Goal: Task Accomplishment & Management: Complete application form

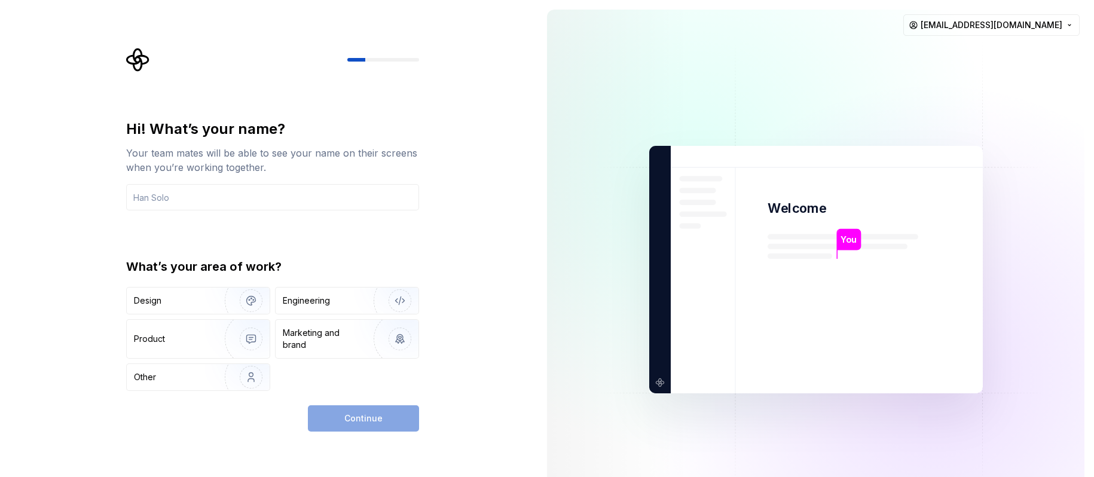
click at [314, 182] on div "Hi! What’s your name? Your team mates will be able to see your name on their sc…" at bounding box center [272, 165] width 293 height 91
click at [286, 198] on input "text" at bounding box center [272, 197] width 293 height 26
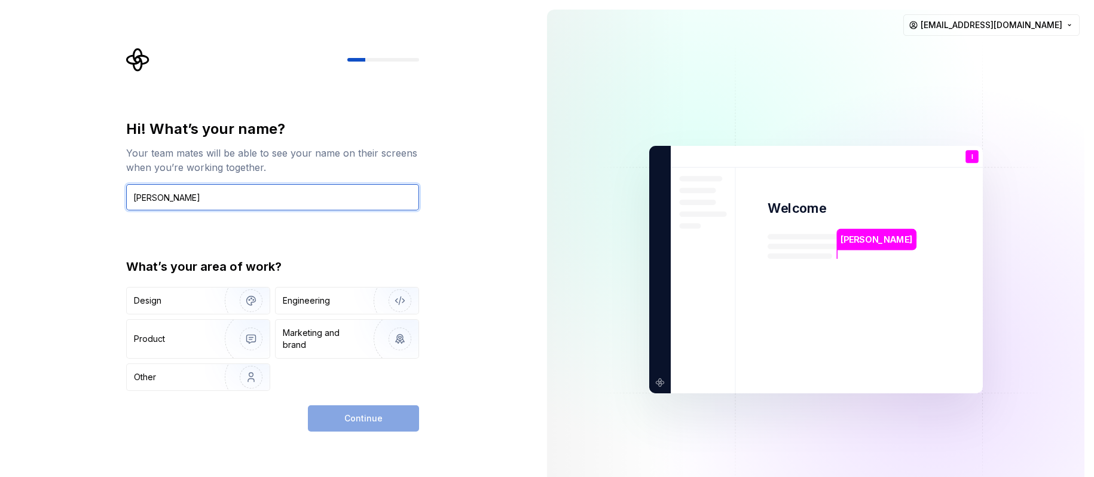
type input "[PERSON_NAME]"
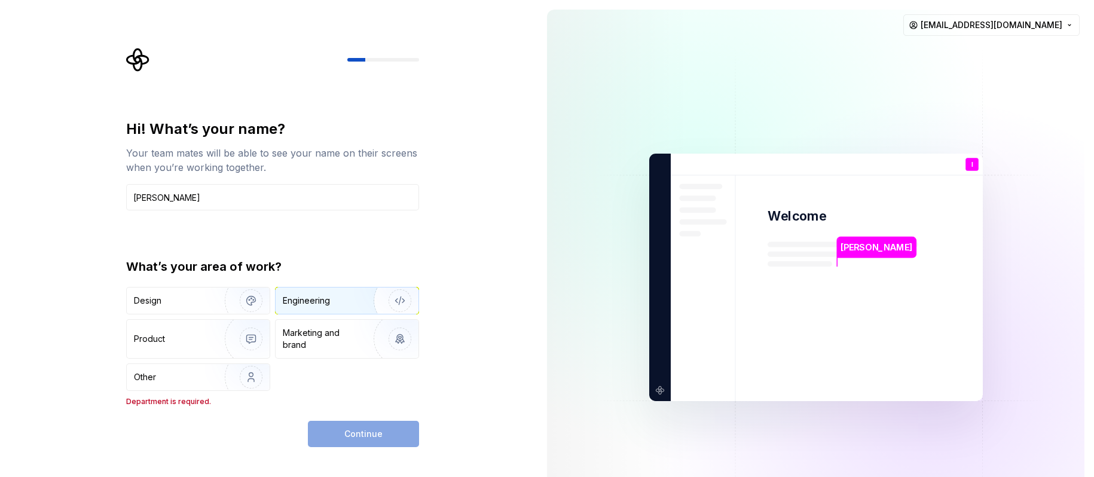
click at [349, 298] on div "Engineering" at bounding box center [330, 301] width 95 height 12
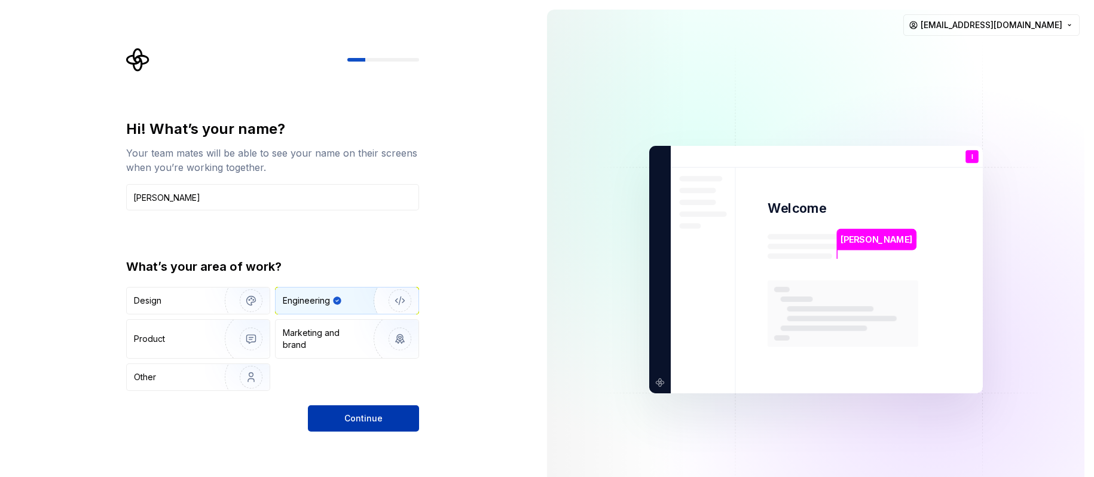
click at [372, 422] on span "Continue" at bounding box center [363, 419] width 38 height 12
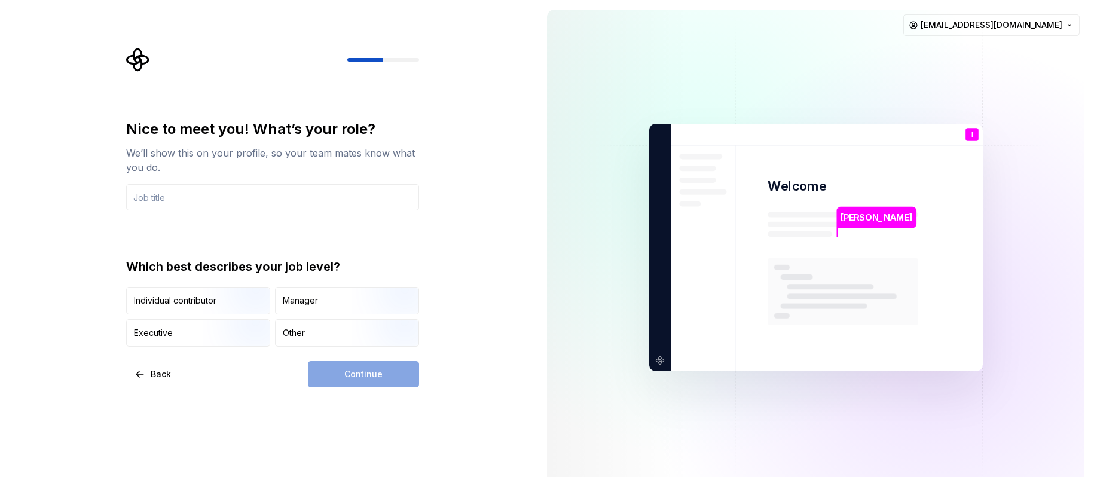
click at [1088, 264] on div "[PERSON_NAME] Welcome I You T B +3 [PERSON_NAME] [PERSON_NAME] [PERSON_NAME][EM…" at bounding box center [816, 247] width 557 height 495
click at [311, 302] on div "Manager" at bounding box center [300, 301] width 35 height 12
click at [362, 372] on div "Continue" at bounding box center [363, 374] width 111 height 26
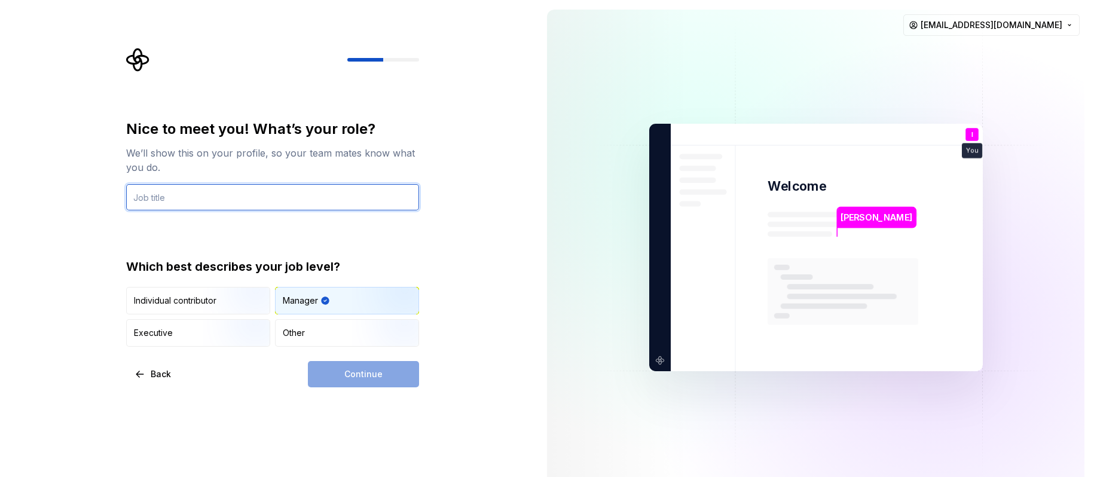
click at [243, 196] on input "text" at bounding box center [272, 197] width 293 height 26
type input "[PERSON_NAME]"
type input "techleed"
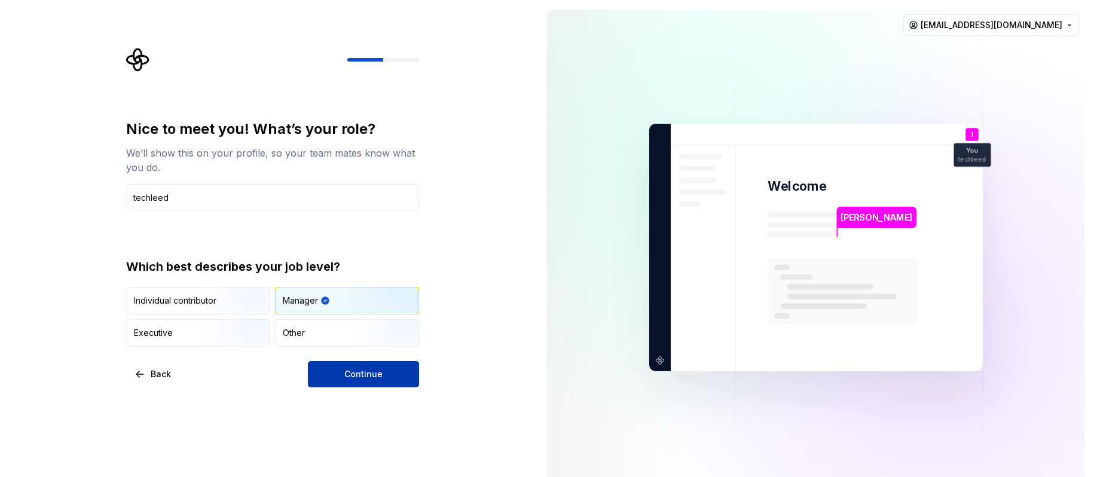
click at [379, 377] on span "Continue" at bounding box center [363, 374] width 38 height 12
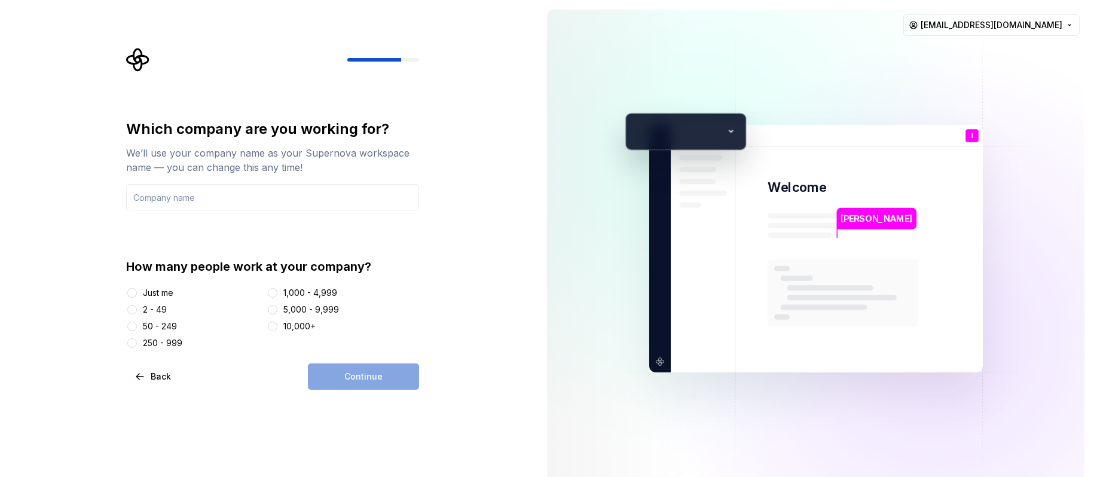
click at [164, 295] on div "Just me" at bounding box center [158, 293] width 30 height 12
click at [137, 295] on button "Just me" at bounding box center [132, 293] width 10 height 10
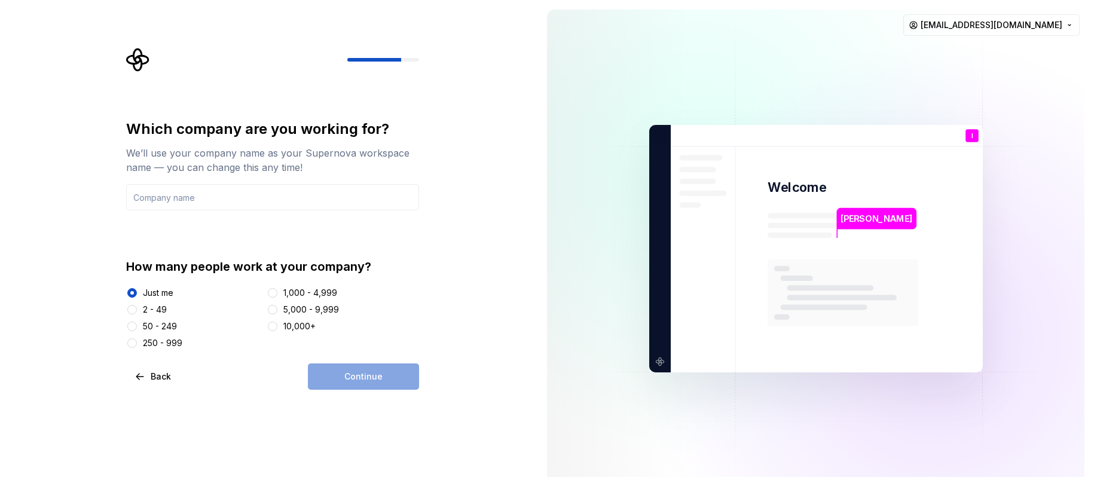
click at [373, 379] on div "Continue" at bounding box center [363, 377] width 111 height 26
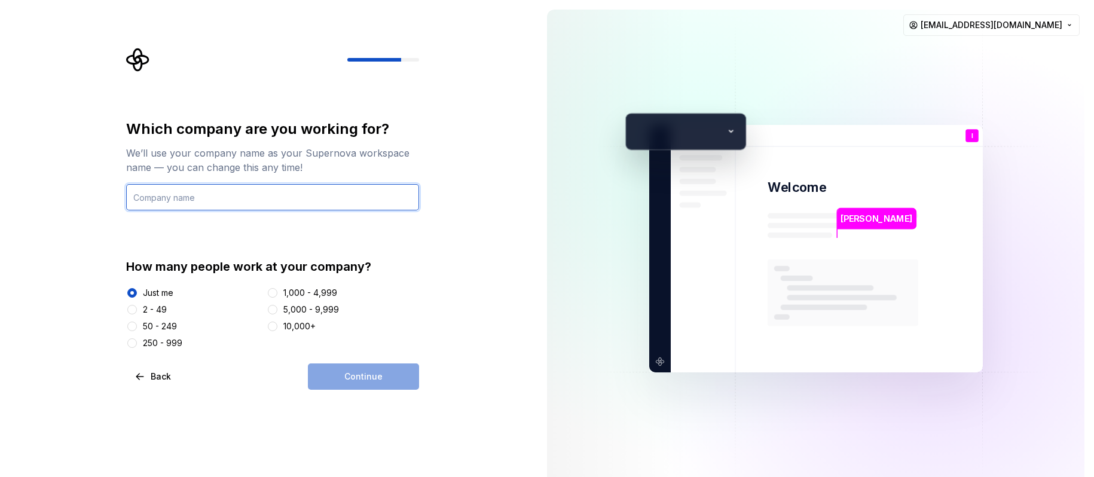
click at [256, 193] on input "text" at bounding box center [272, 197] width 293 height 26
type input "ololo"
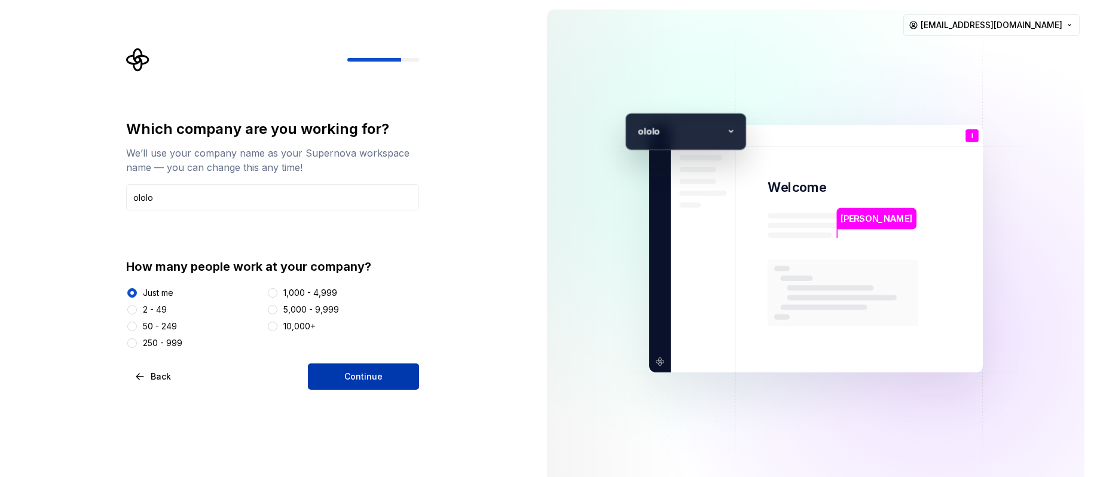
click at [403, 382] on button "Continue" at bounding box center [363, 377] width 111 height 26
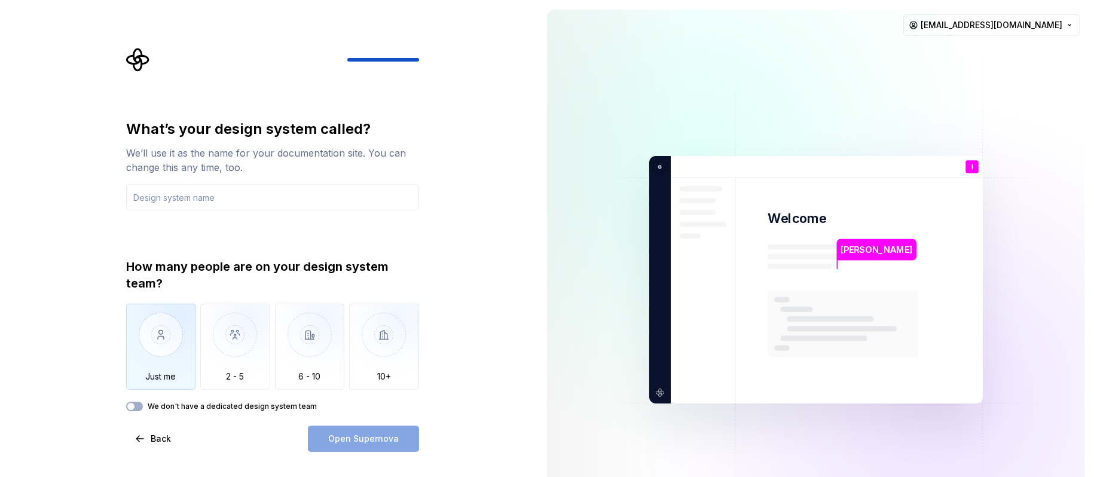
click at [158, 317] on img "button" at bounding box center [161, 344] width 70 height 80
click at [306, 209] on input "text" at bounding box center [272, 197] width 293 height 26
click at [291, 201] on input "text" at bounding box center [272, 197] width 293 height 26
click at [379, 440] on span "Open Supernova" at bounding box center [363, 439] width 71 height 12
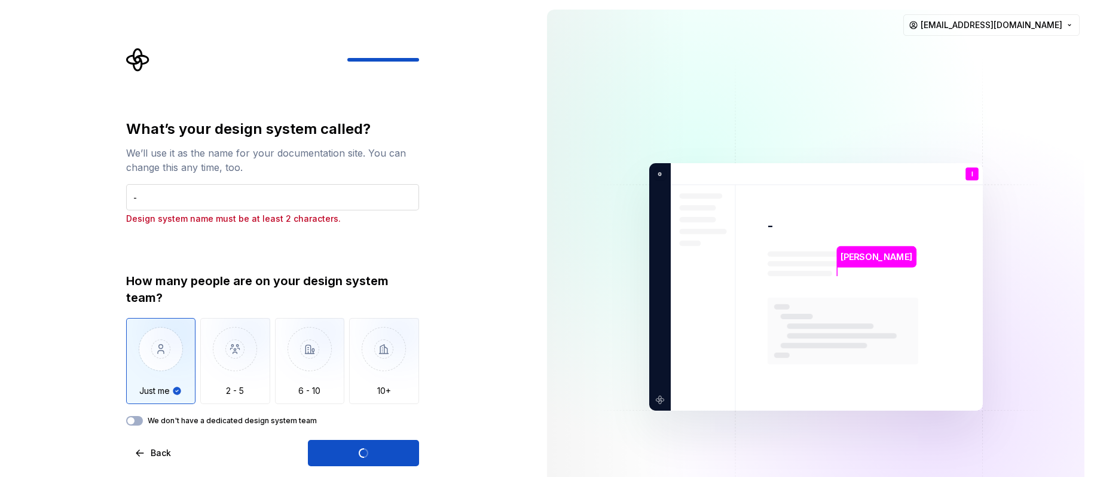
click at [287, 187] on input "-" at bounding box center [272, 197] width 293 height 26
click at [272, 196] on input "-" at bounding box center [272, 197] width 293 height 26
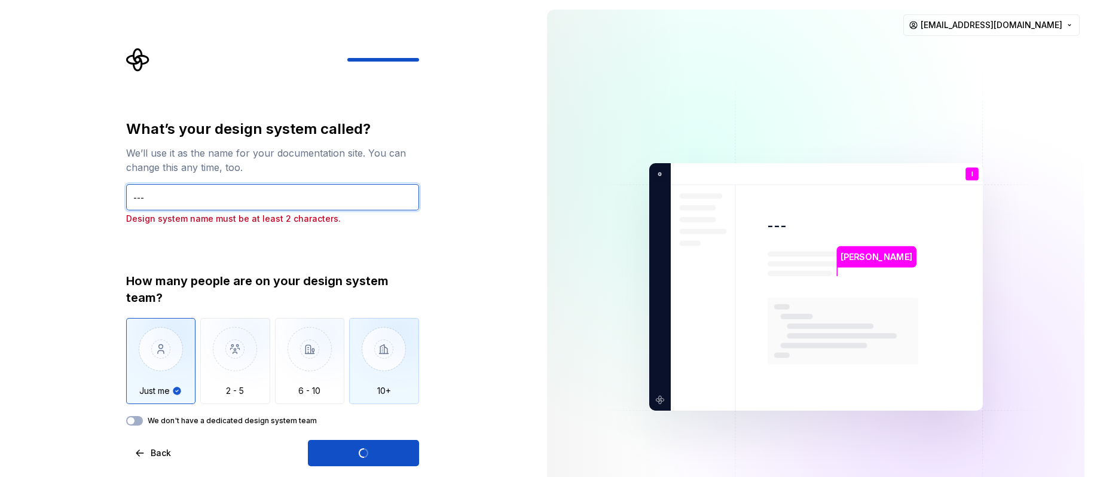
type input "----"
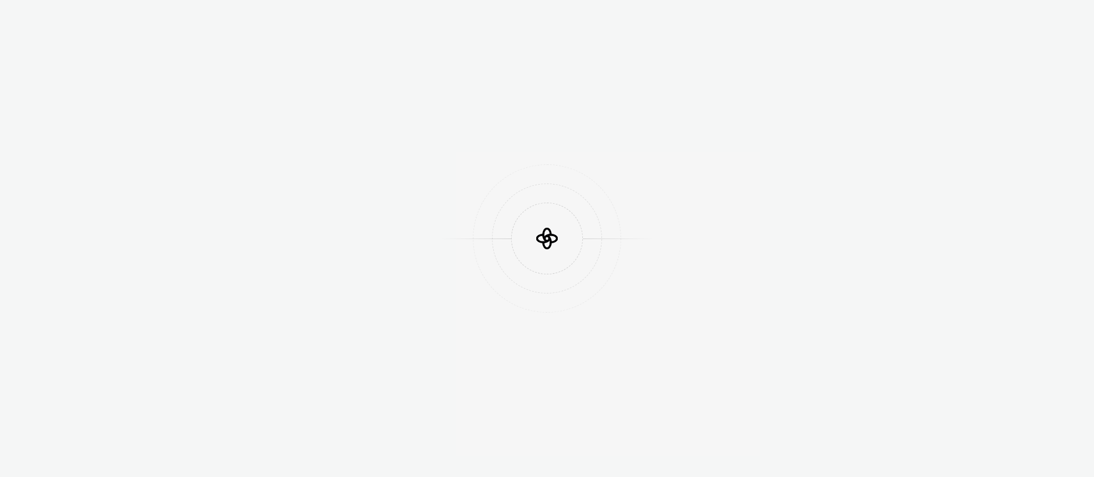
click at [373, 453] on div at bounding box center [547, 238] width 1094 height 477
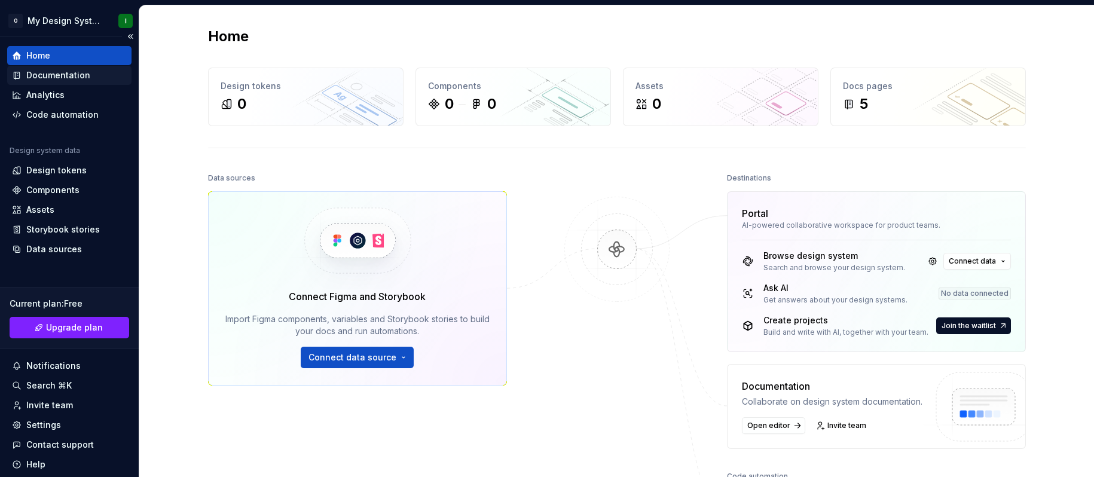
click at [74, 80] on div "Documentation" at bounding box center [58, 75] width 64 height 12
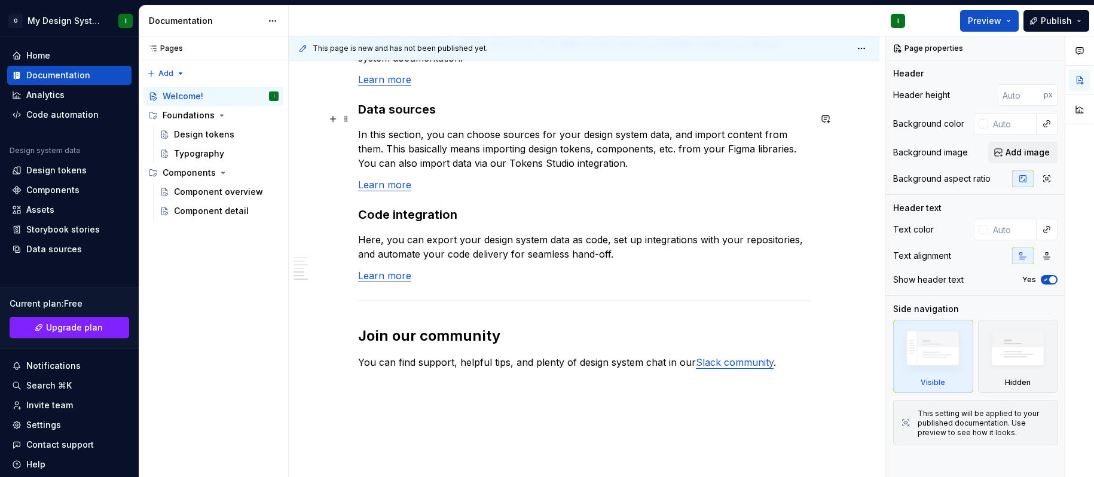
scroll to position [832, 0]
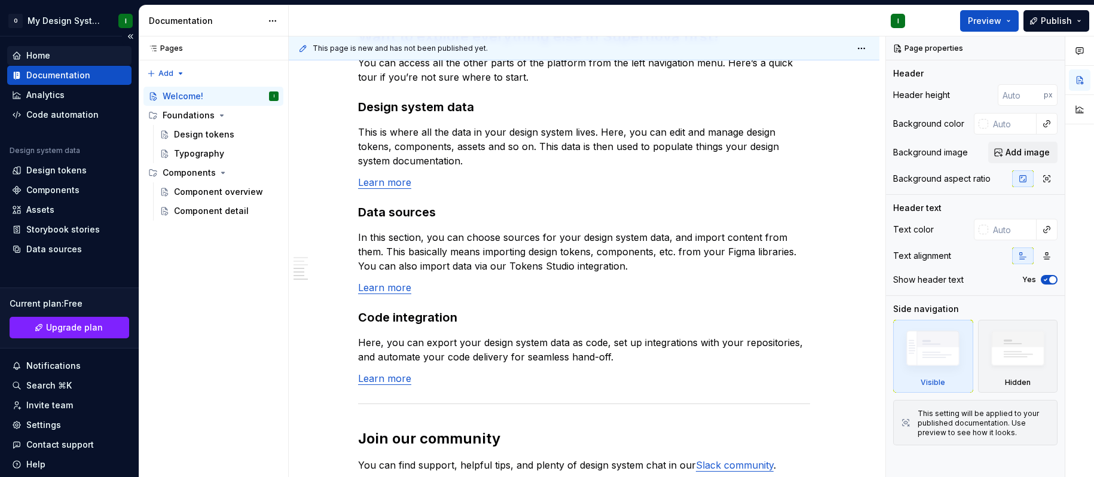
click at [61, 56] on div "Home" at bounding box center [69, 56] width 115 height 12
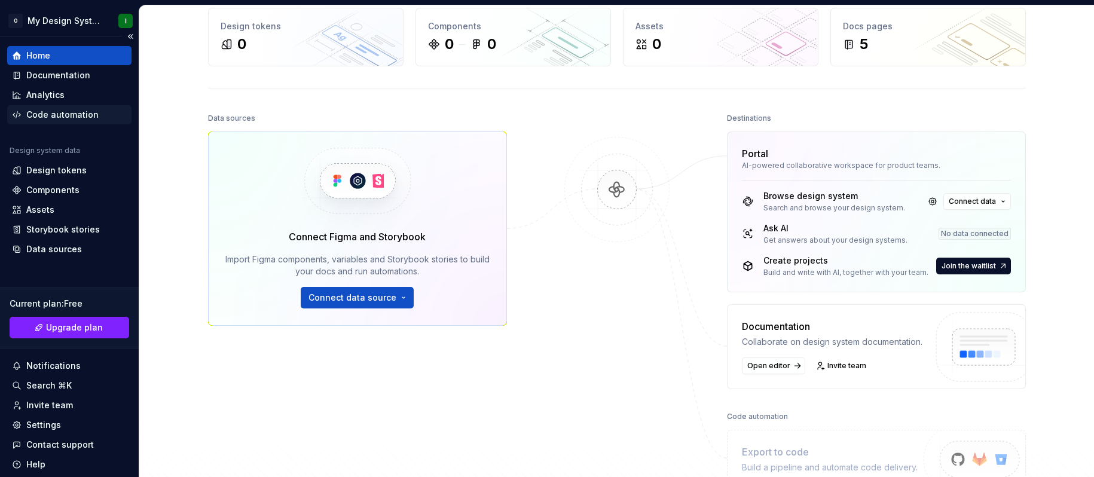
click at [62, 113] on div "Code automation" at bounding box center [62, 115] width 72 height 12
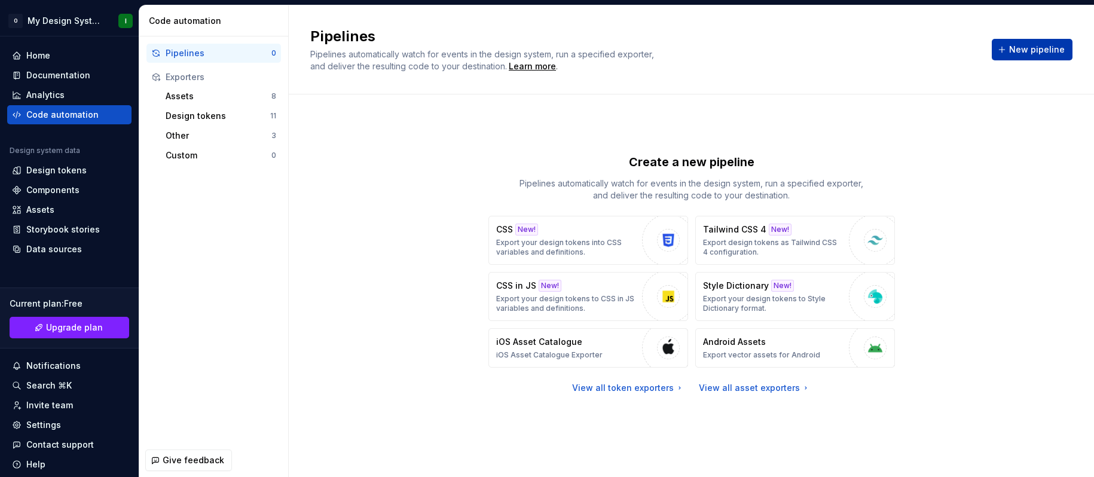
click at [1012, 48] on button "New pipeline" at bounding box center [1032, 50] width 81 height 22
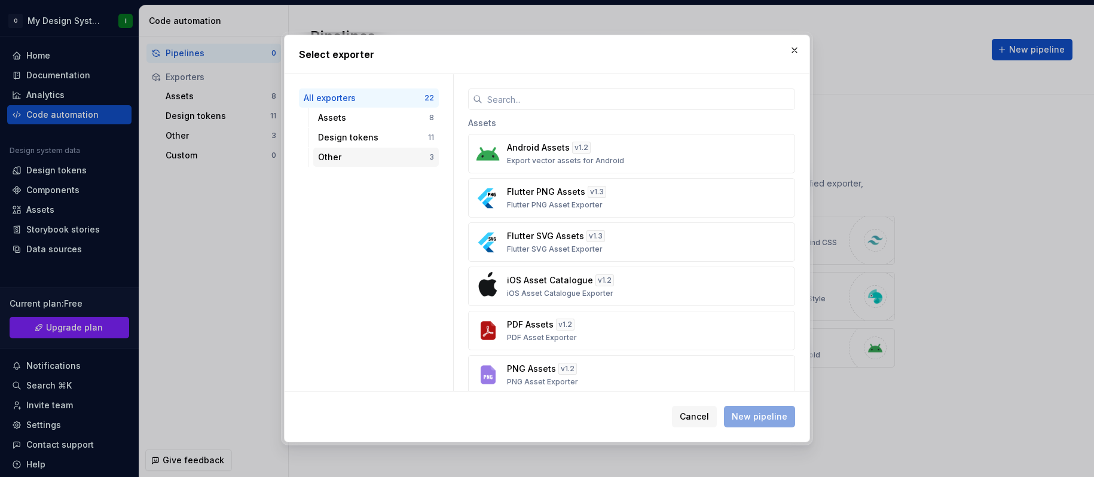
click at [373, 164] on div "Other 3" at bounding box center [376, 157] width 126 height 19
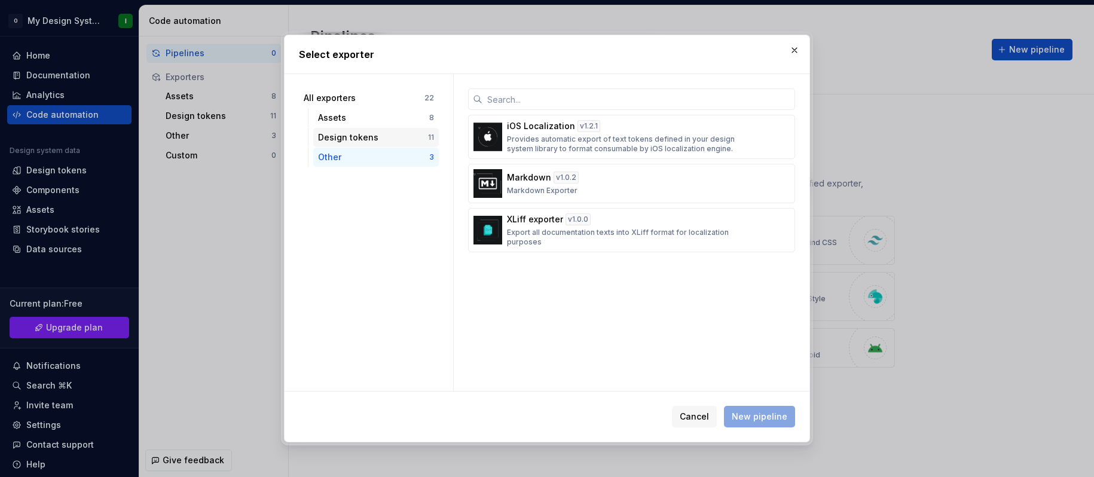
click at [383, 144] on div "Design tokens 11" at bounding box center [376, 137] width 126 height 19
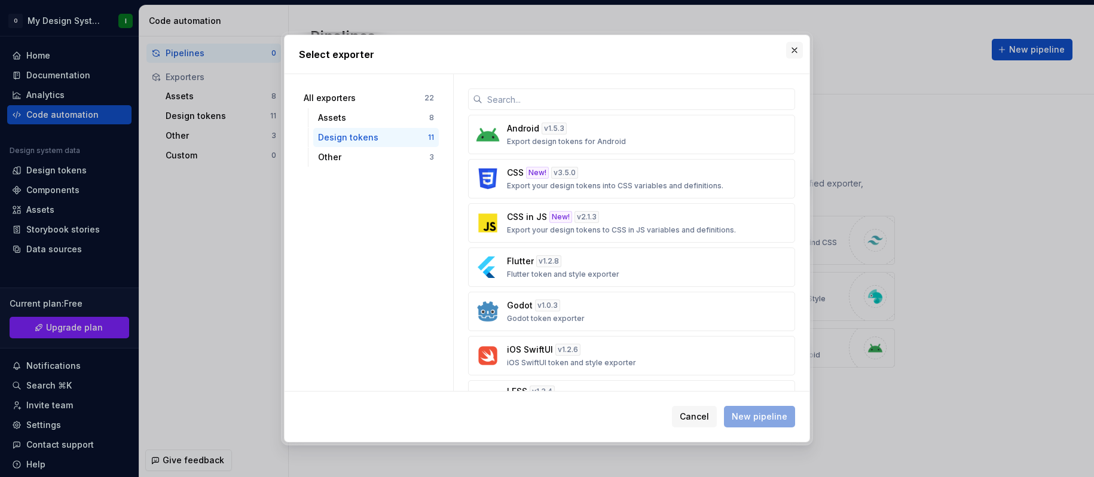
click at [790, 52] on button "button" at bounding box center [794, 50] width 17 height 17
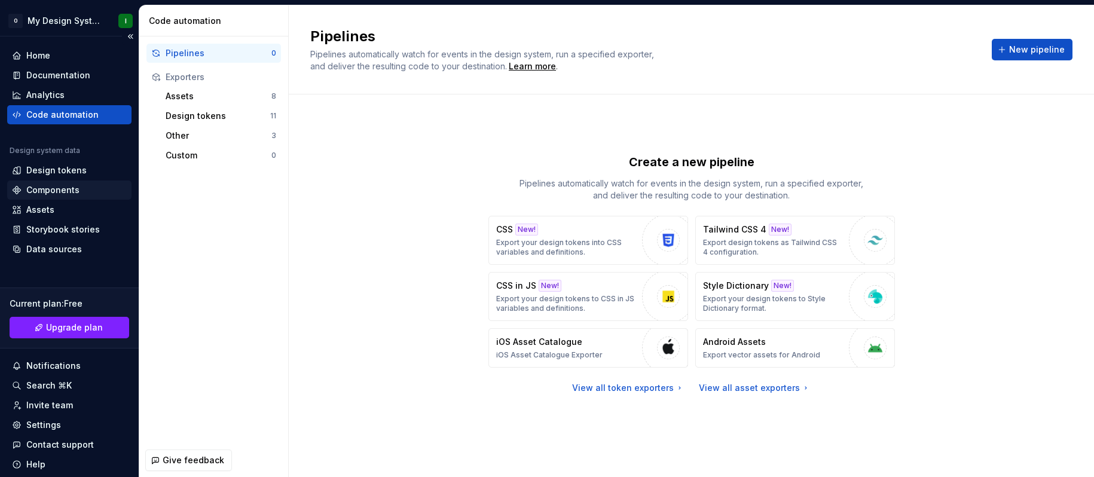
click at [64, 187] on div "Components" at bounding box center [52, 190] width 53 height 12
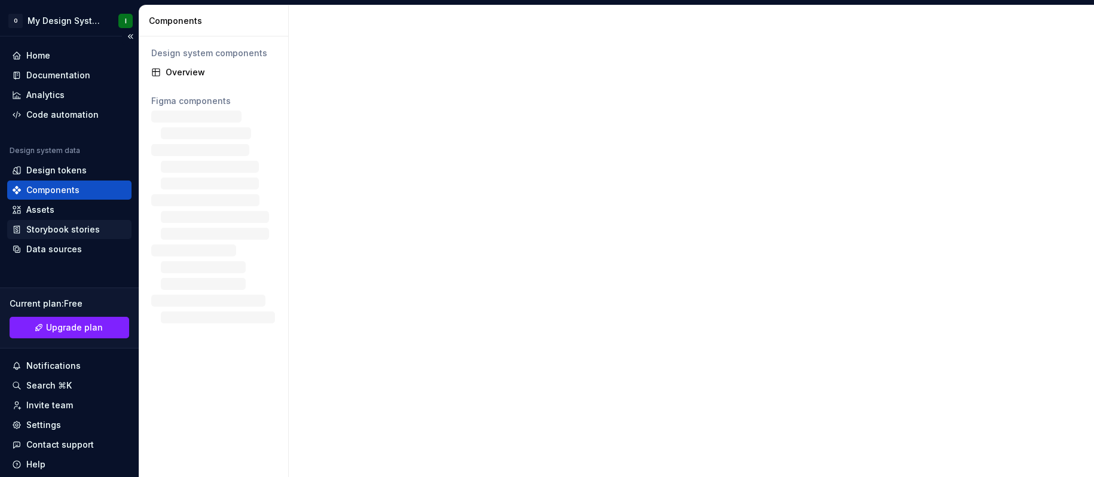
click at [75, 224] on div "Storybook stories" at bounding box center [63, 230] width 74 height 12
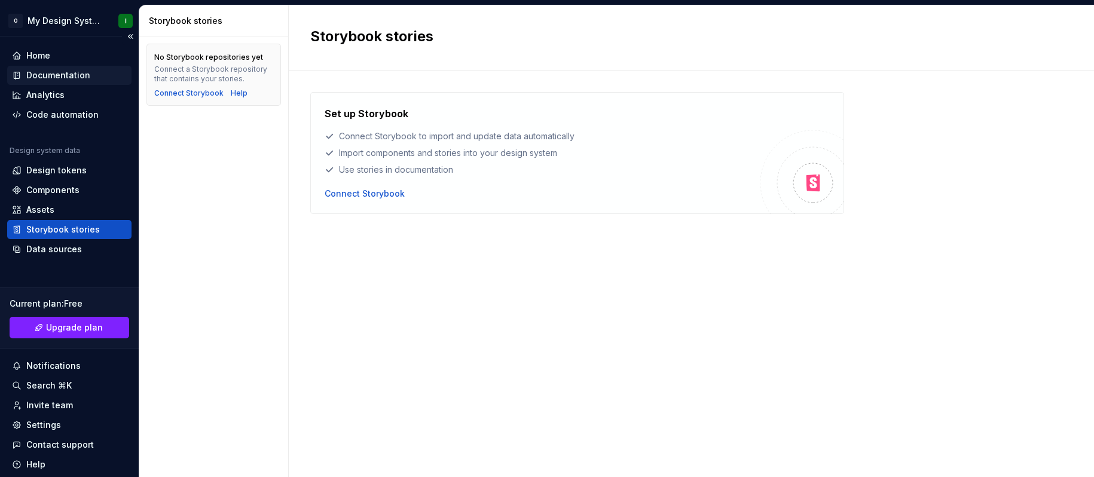
click at [80, 80] on div "Documentation" at bounding box center [58, 75] width 64 height 12
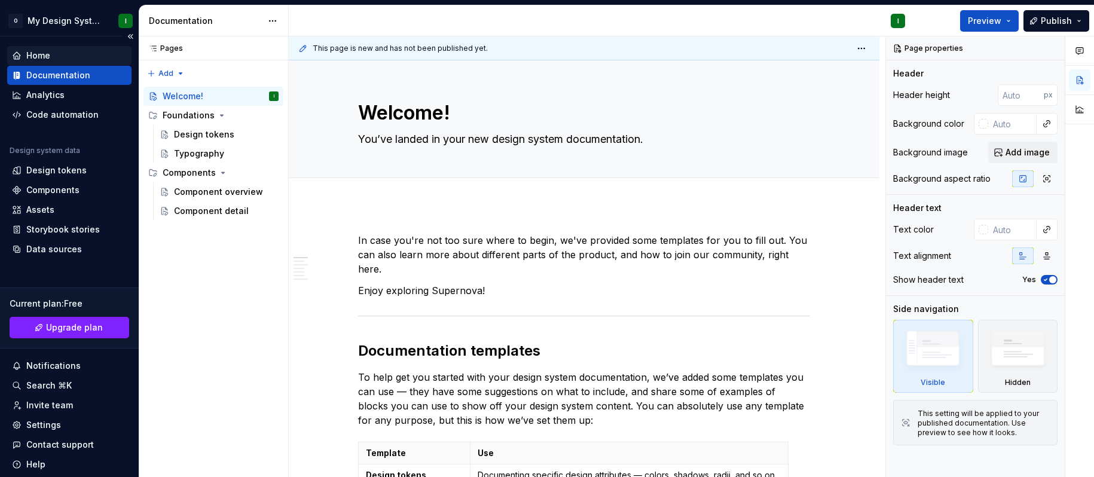
click at [79, 59] on div "Home" at bounding box center [69, 56] width 115 height 12
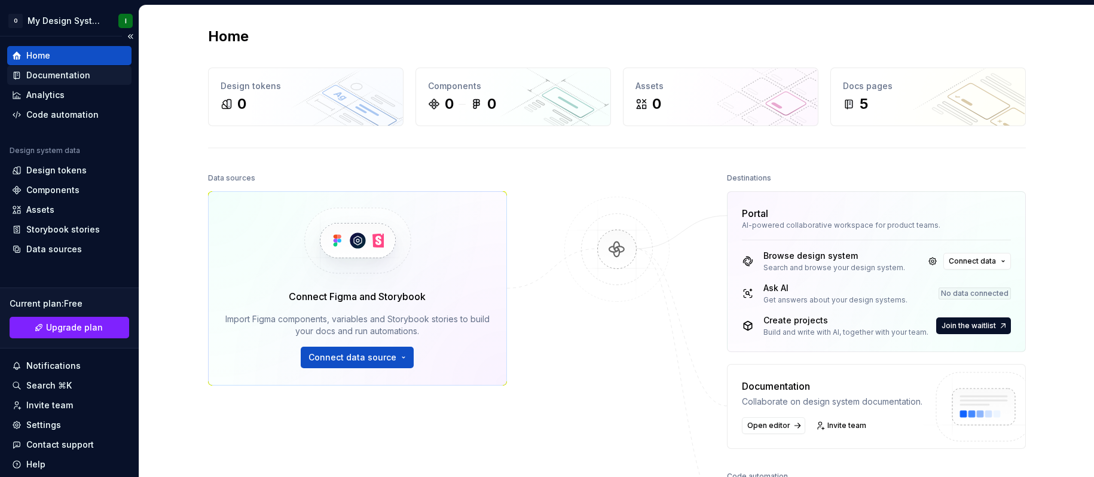
click at [84, 72] on div "Documentation" at bounding box center [58, 75] width 64 height 12
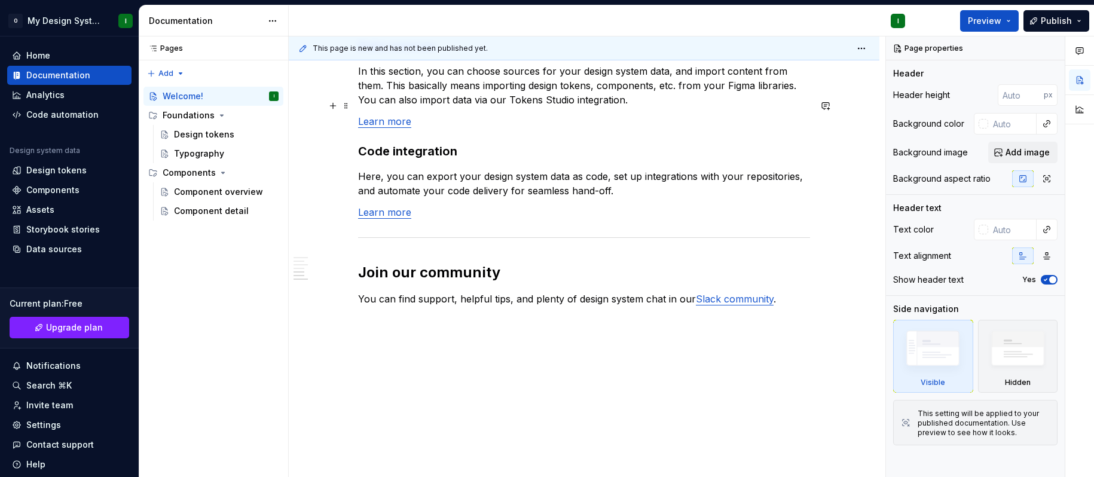
scroll to position [1012, 0]
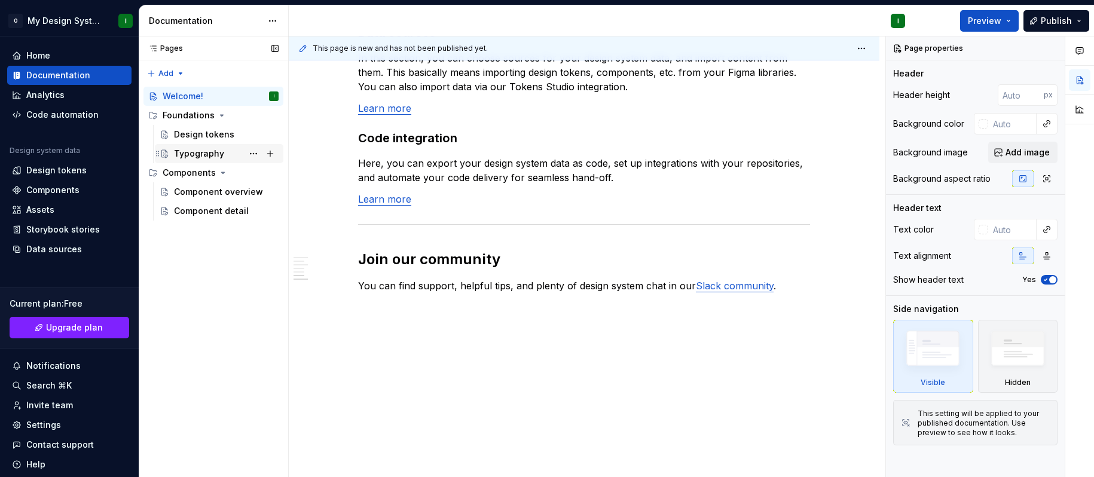
click at [189, 145] on div "Typography" at bounding box center [226, 153] width 105 height 17
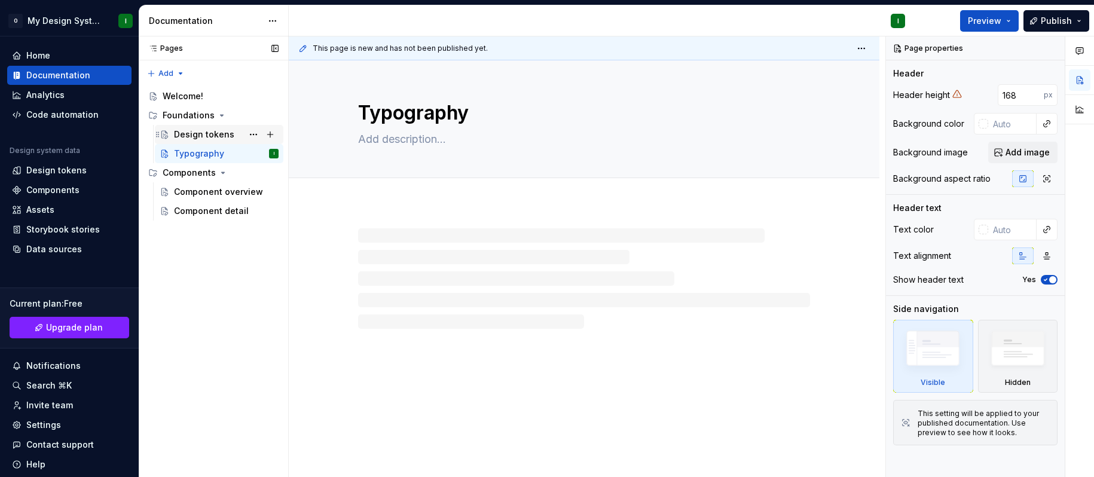
click at [203, 138] on div "Design tokens" at bounding box center [204, 135] width 60 height 12
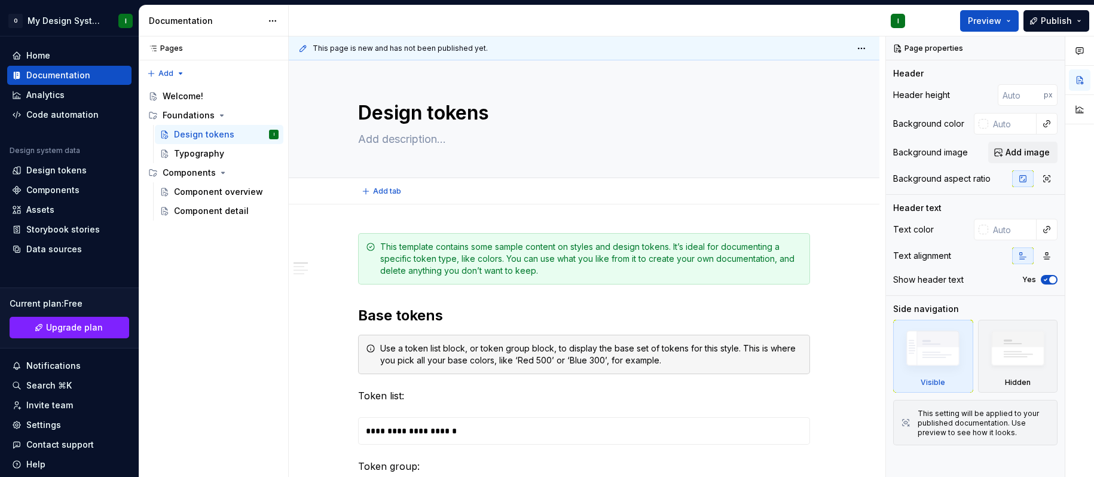
click at [518, 200] on div "Add tab" at bounding box center [584, 191] width 591 height 26
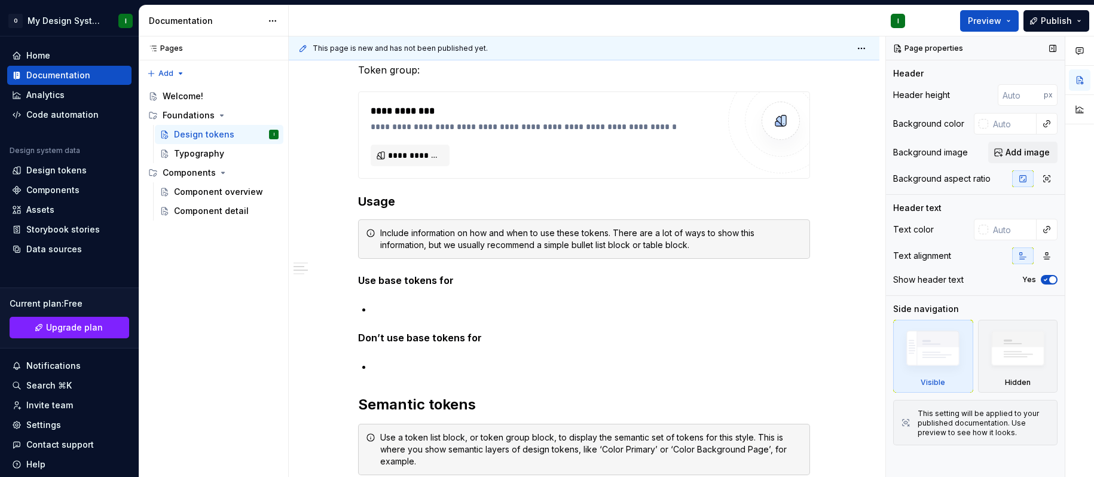
scroll to position [478, 0]
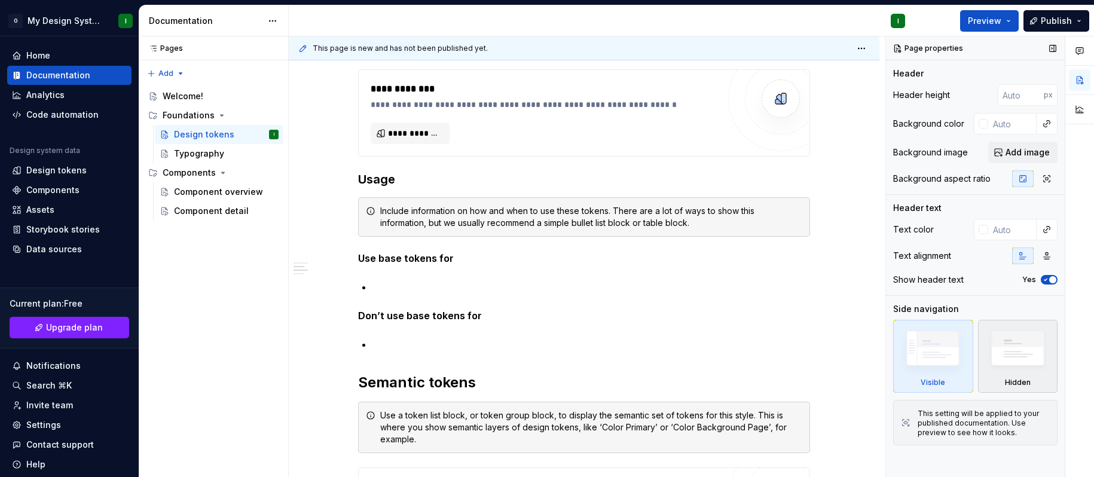
click at [1022, 351] on img at bounding box center [1018, 351] width 69 height 53
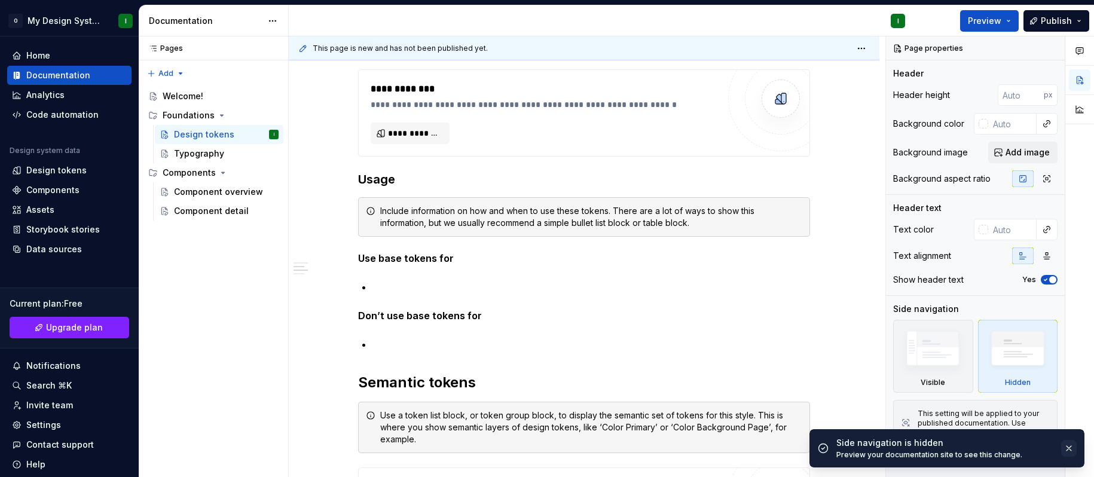
click at [1070, 442] on button "button" at bounding box center [1069, 448] width 16 height 17
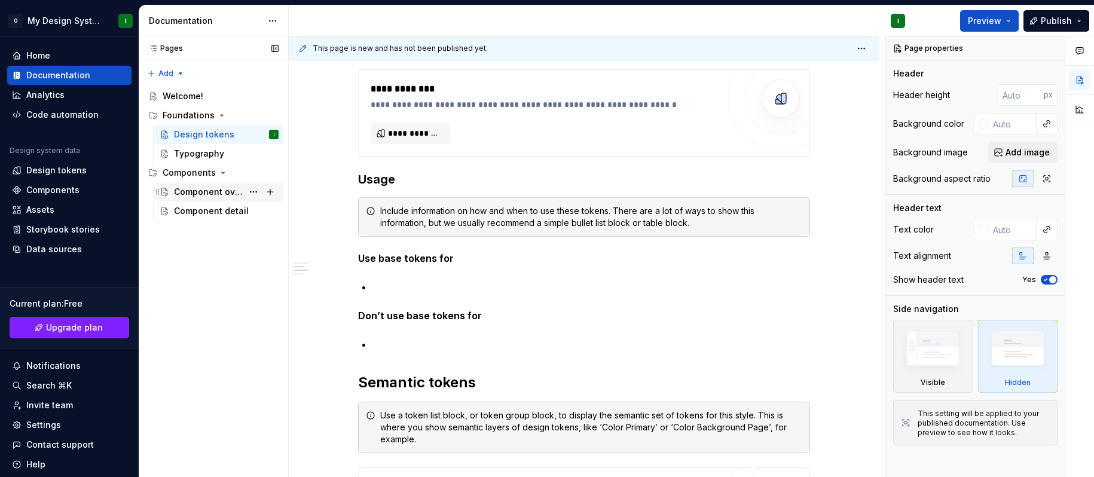
click at [205, 186] on div "Component overview" at bounding box center [208, 192] width 69 height 12
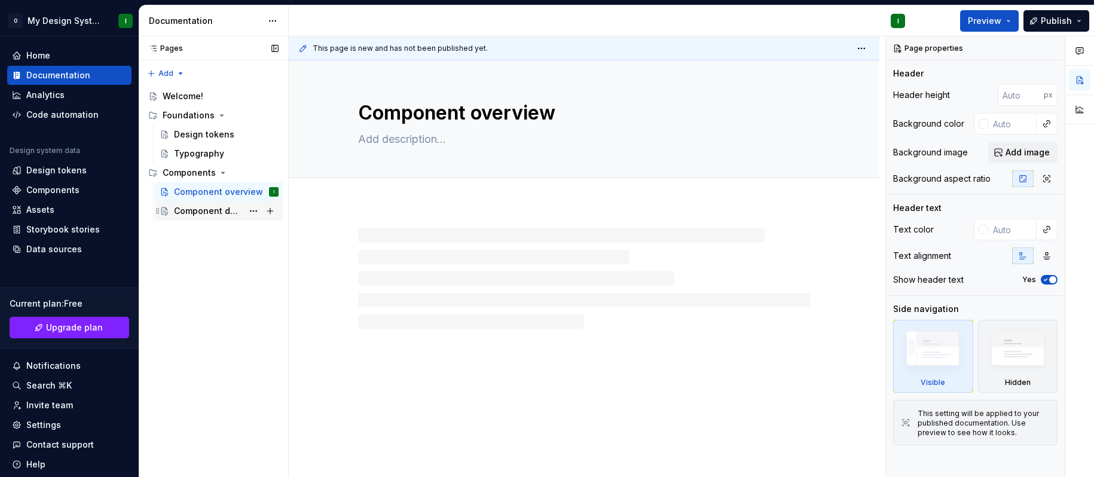
click at [214, 213] on div "Component detail" at bounding box center [208, 211] width 69 height 12
type textarea "*"
click at [57, 102] on div "Analytics" at bounding box center [69, 94] width 124 height 19
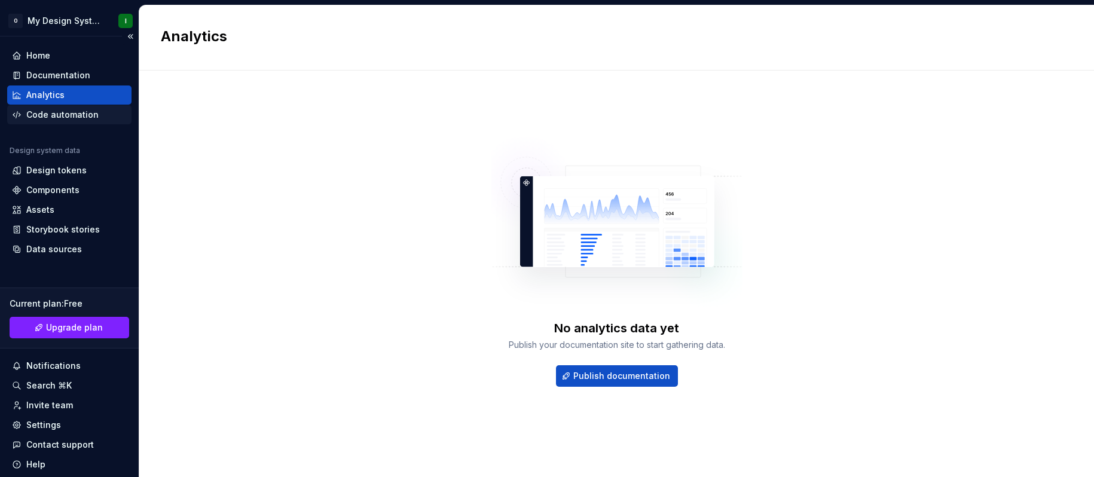
click at [78, 119] on div "Code automation" at bounding box center [62, 115] width 72 height 12
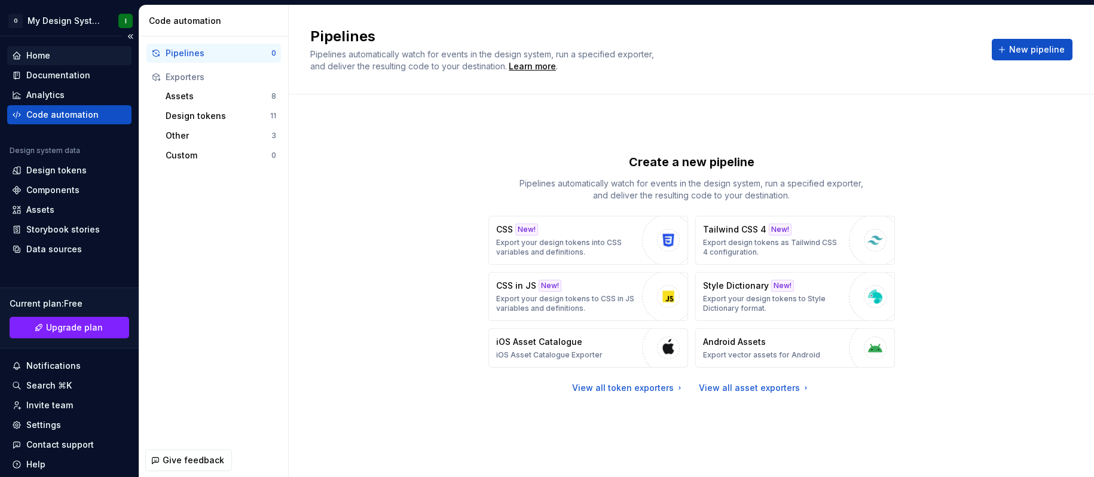
click at [53, 56] on div "Home" at bounding box center [69, 56] width 115 height 12
